Goal: Obtain resource: Obtain resource

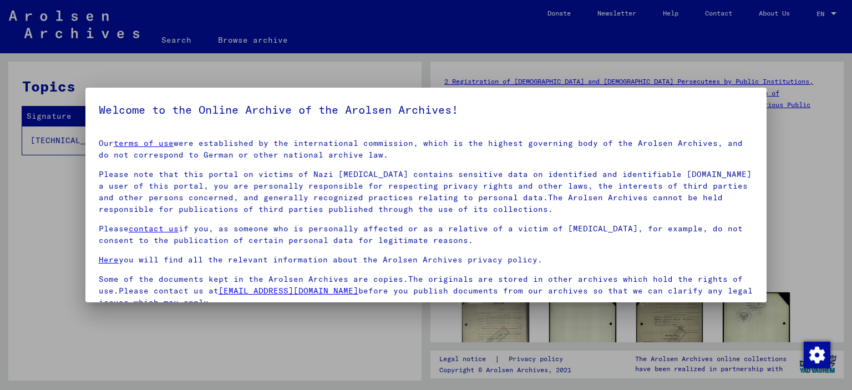
scroll to position [93, 0]
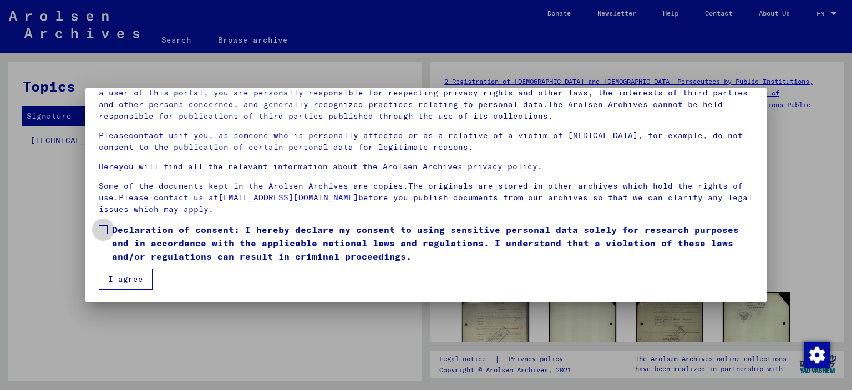
click at [100, 229] on span at bounding box center [103, 229] width 9 height 9
click at [127, 282] on button "I agree" at bounding box center [126, 279] width 54 height 21
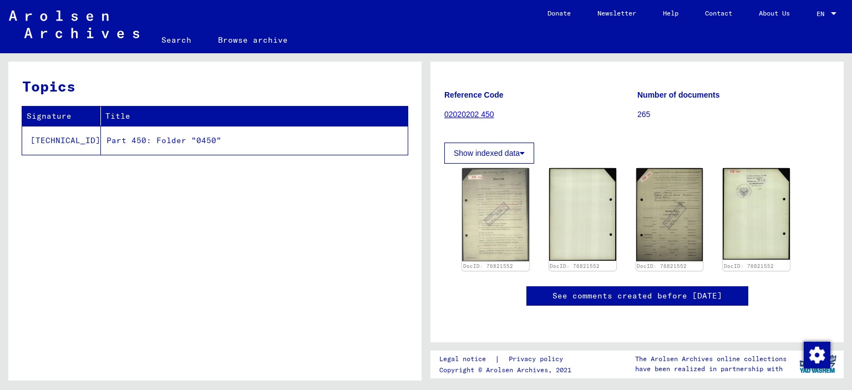
scroll to position [213, 0]
click at [482, 166] on img at bounding box center [496, 215] width 70 height 98
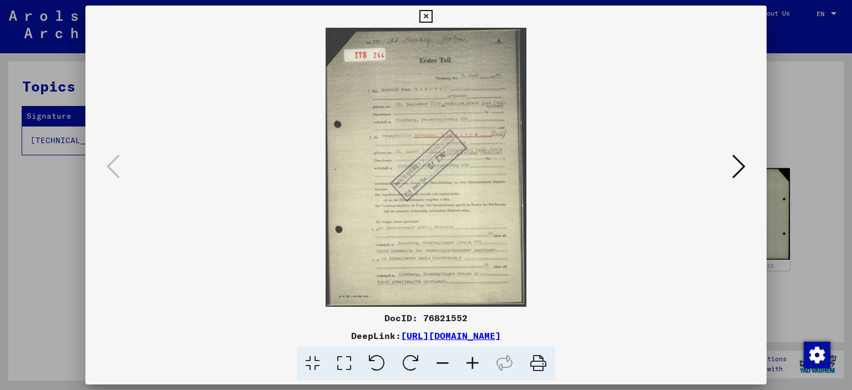
click at [427, 10] on icon at bounding box center [426, 16] width 13 height 13
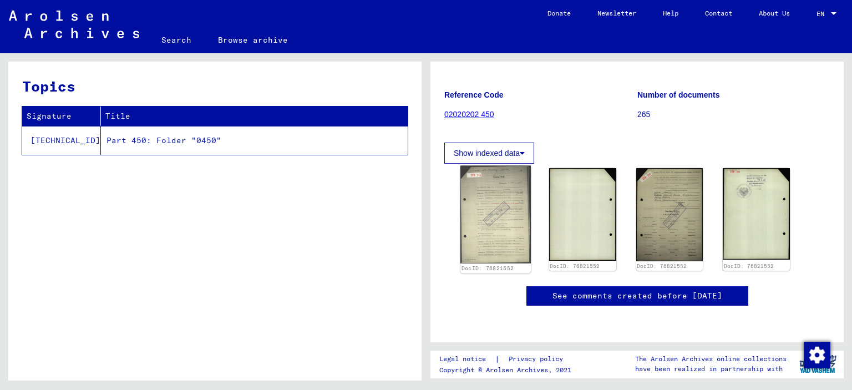
click at [496, 166] on img at bounding box center [496, 215] width 70 height 98
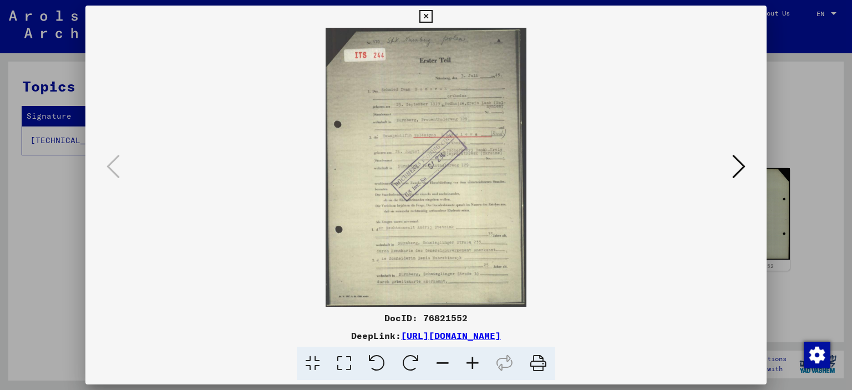
click at [739, 164] on icon at bounding box center [739, 166] width 13 height 27
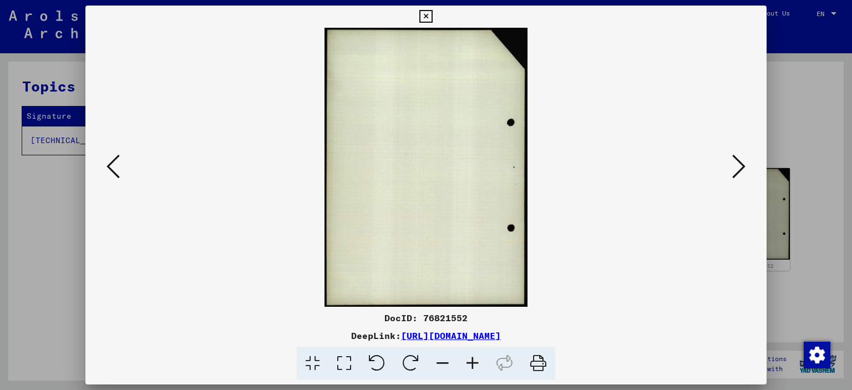
click at [739, 164] on icon at bounding box center [739, 166] width 13 height 27
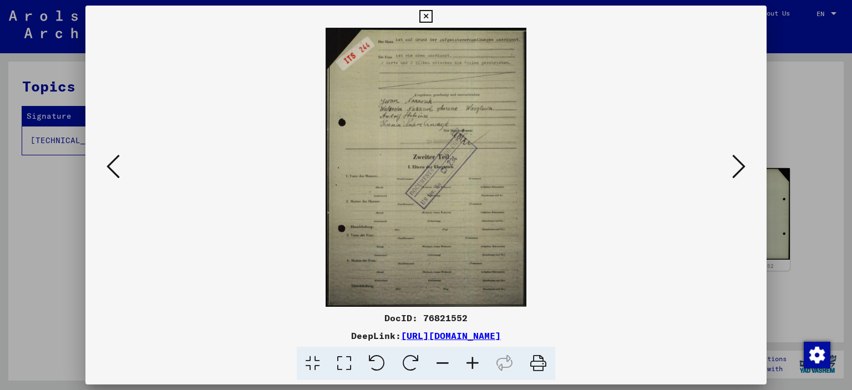
click at [734, 168] on icon at bounding box center [739, 166] width 13 height 27
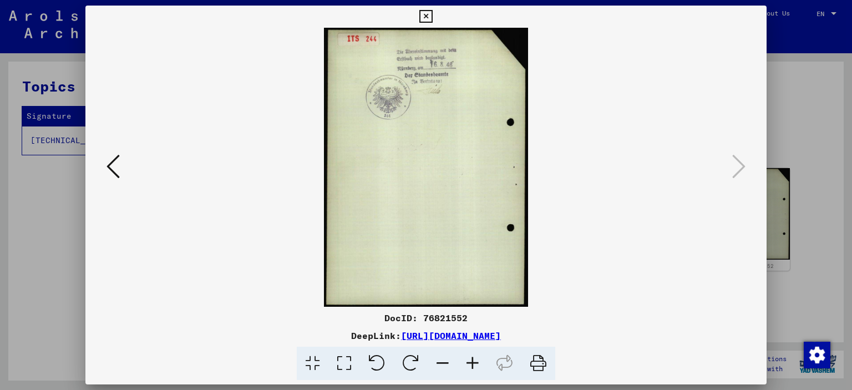
click at [426, 13] on icon at bounding box center [426, 16] width 13 height 13
